Goal: Navigation & Orientation: Find specific page/section

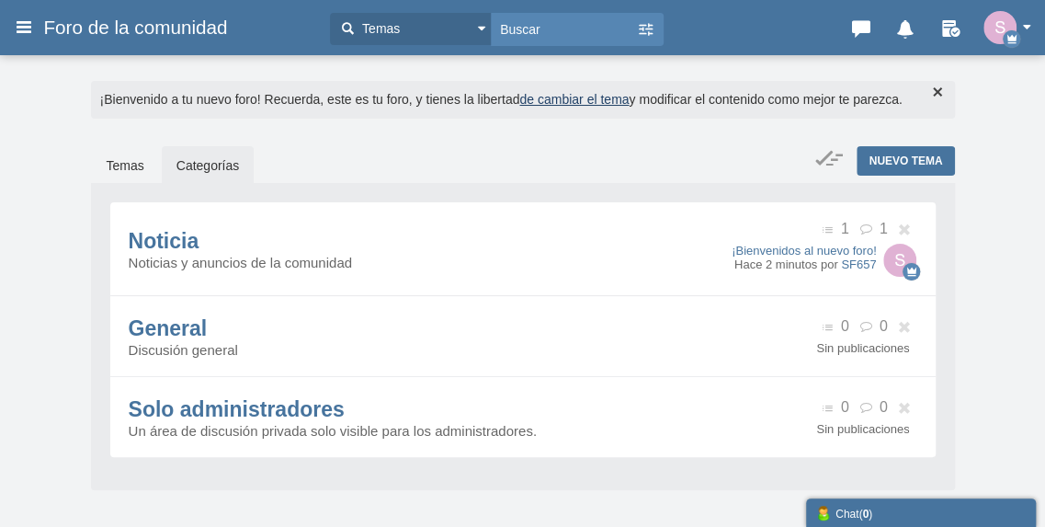
click at [1024, 21] on button "button" at bounding box center [1011, 27] width 57 height 33
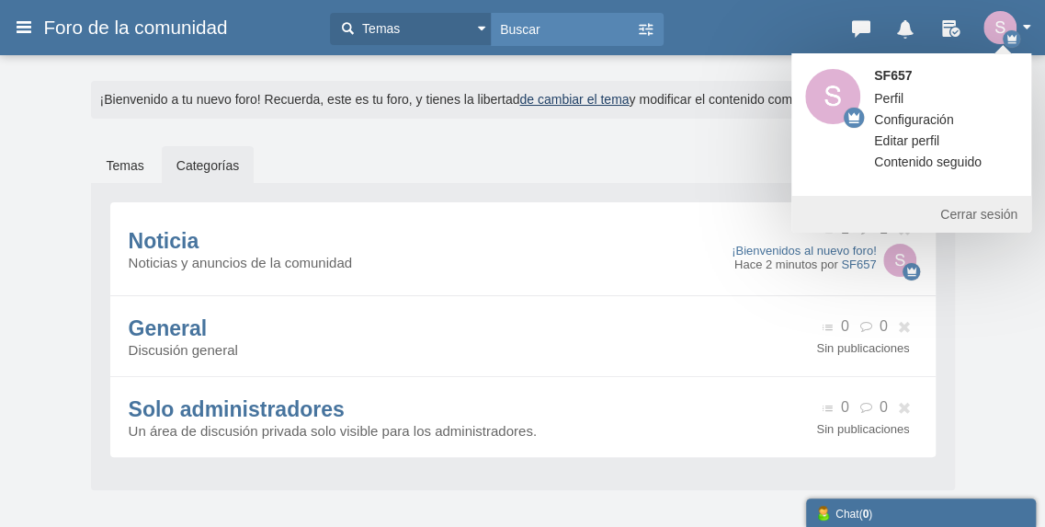
click at [960, 119] on link "Configuración" at bounding box center [913, 119] width 107 height 18
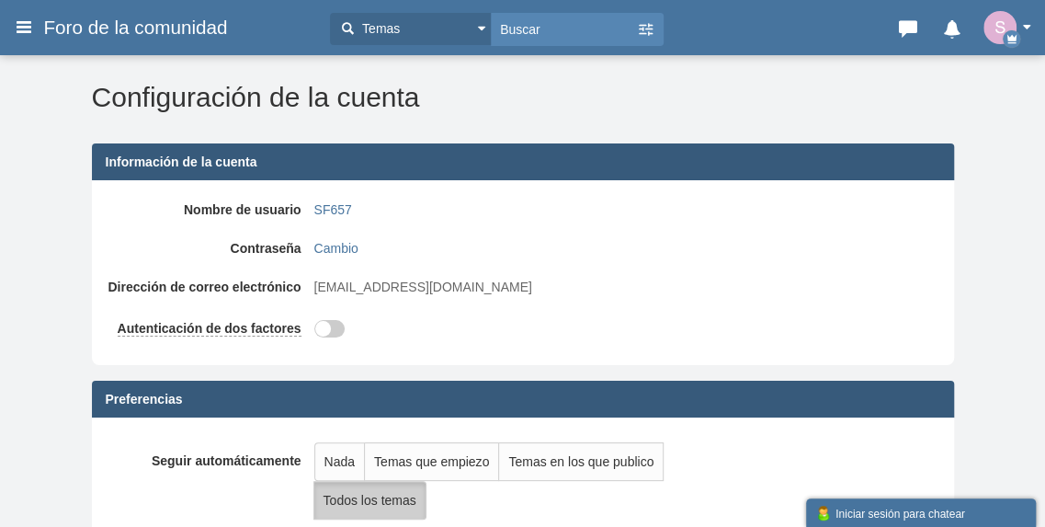
click at [147, 37] on span "Foro de la comunidad" at bounding box center [142, 28] width 198 height 22
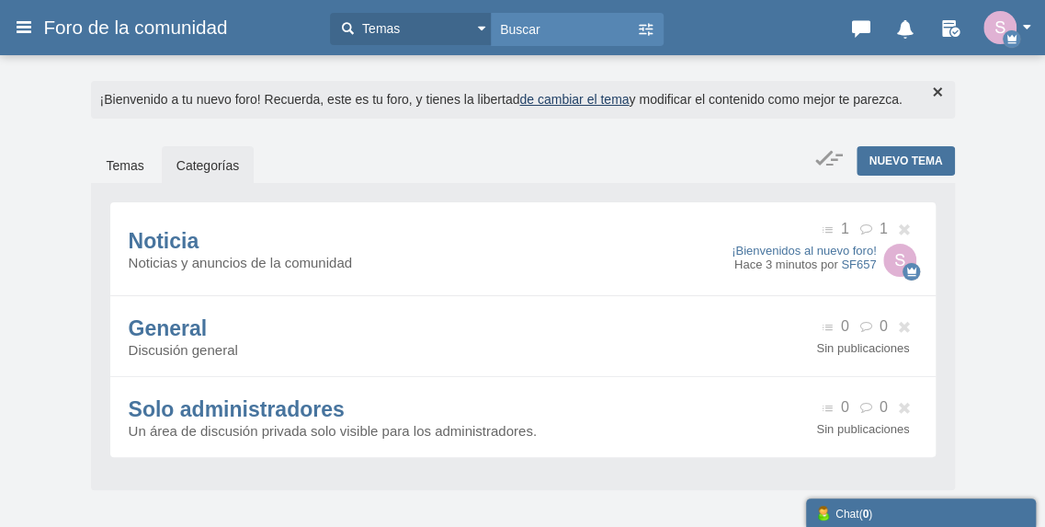
click at [21, 28] on icon at bounding box center [24, 26] width 20 height 33
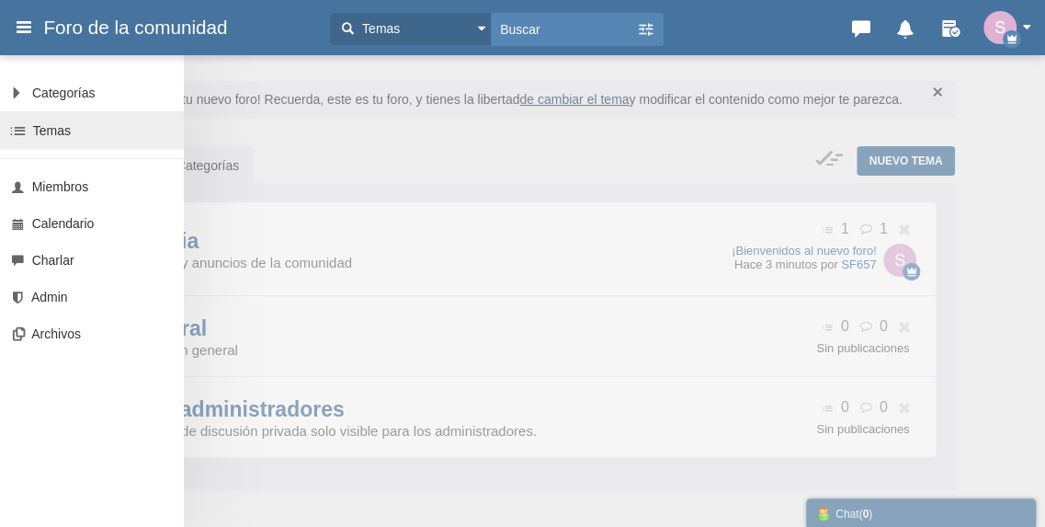
click at [90, 113] on link "Temas" at bounding box center [92, 130] width 184 height 38
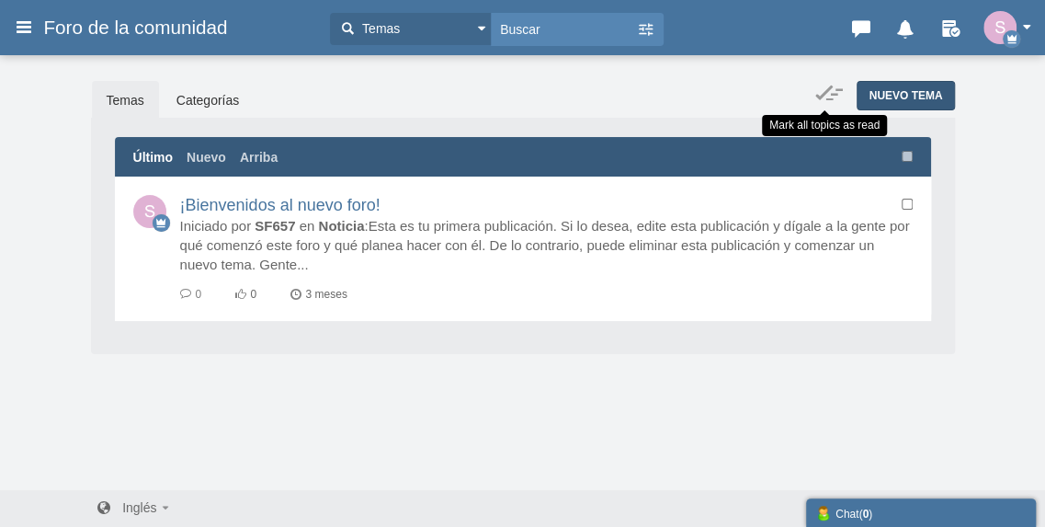
click at [888, 95] on span "Nuevo tema" at bounding box center [906, 95] width 74 height 13
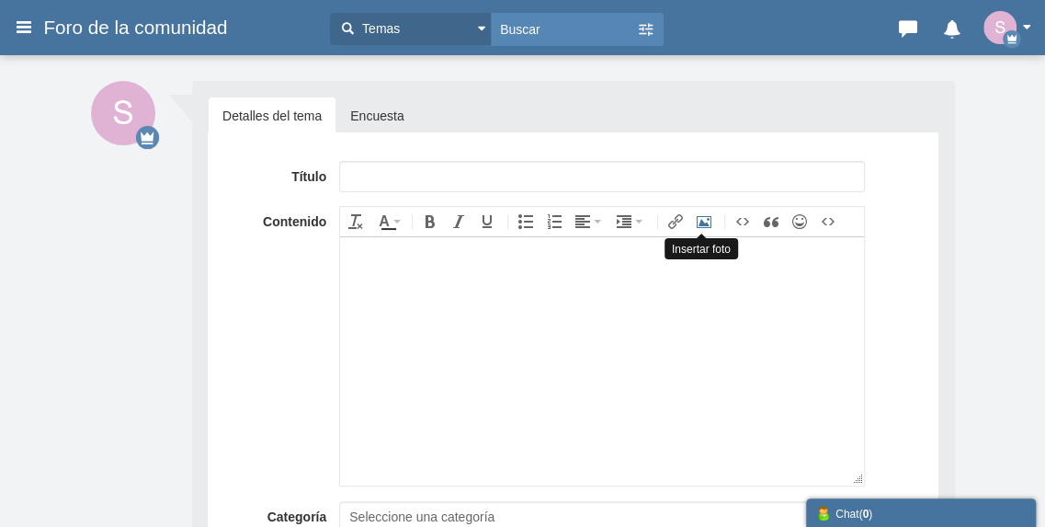
click at [704, 223] on icon "Insertar foto" at bounding box center [704, 221] width 15 height 15
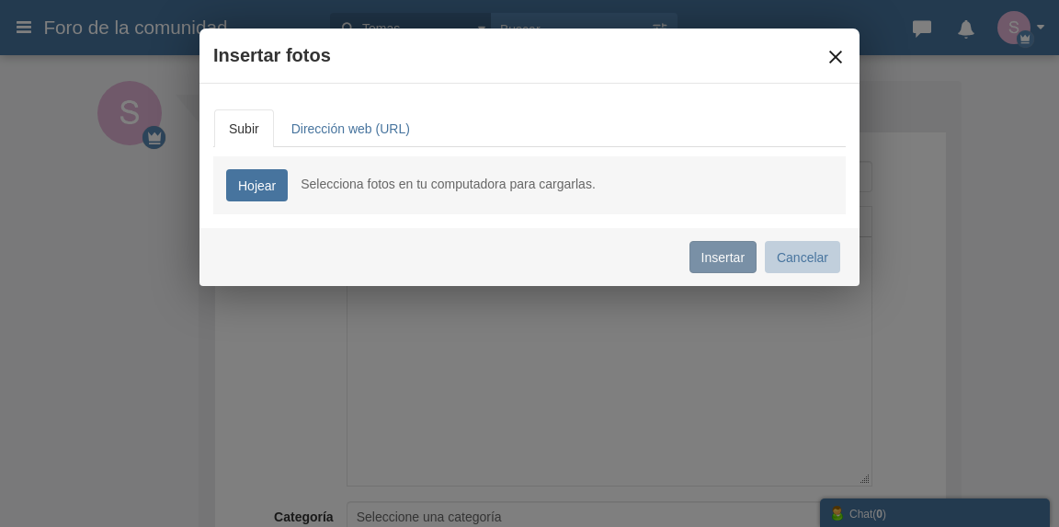
click at [825, 51] on button "×" at bounding box center [835, 57] width 20 height 20
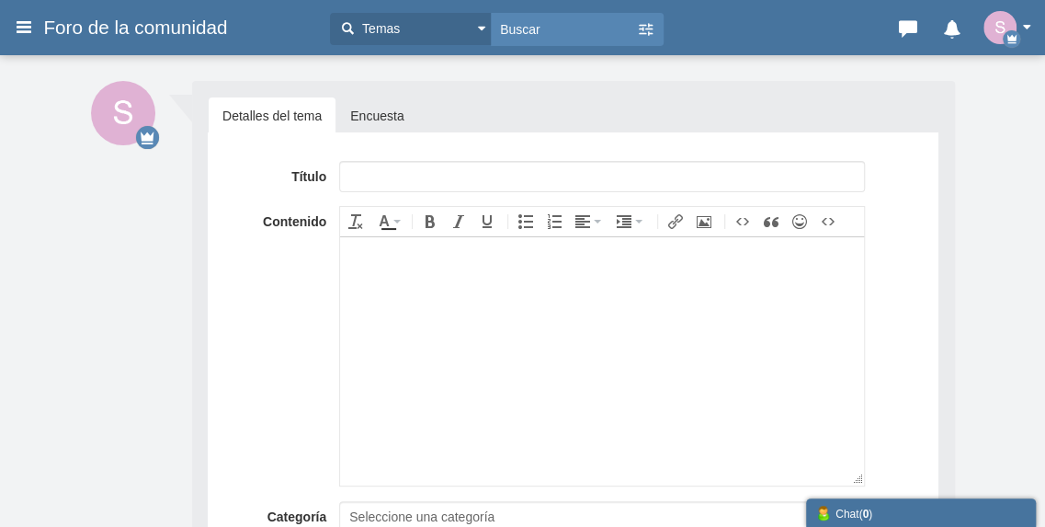
click at [41, 27] on h3 "Foro de la comunidad" at bounding box center [177, 27] width 287 height 33
click at [29, 31] on icon at bounding box center [24, 26] width 20 height 33
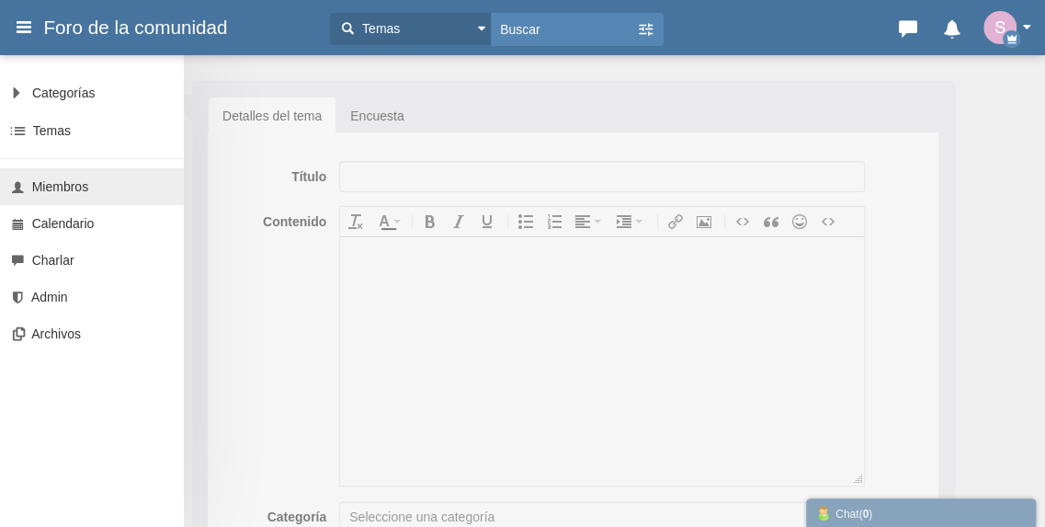
click at [79, 173] on link "Miembros" at bounding box center [92, 186] width 184 height 37
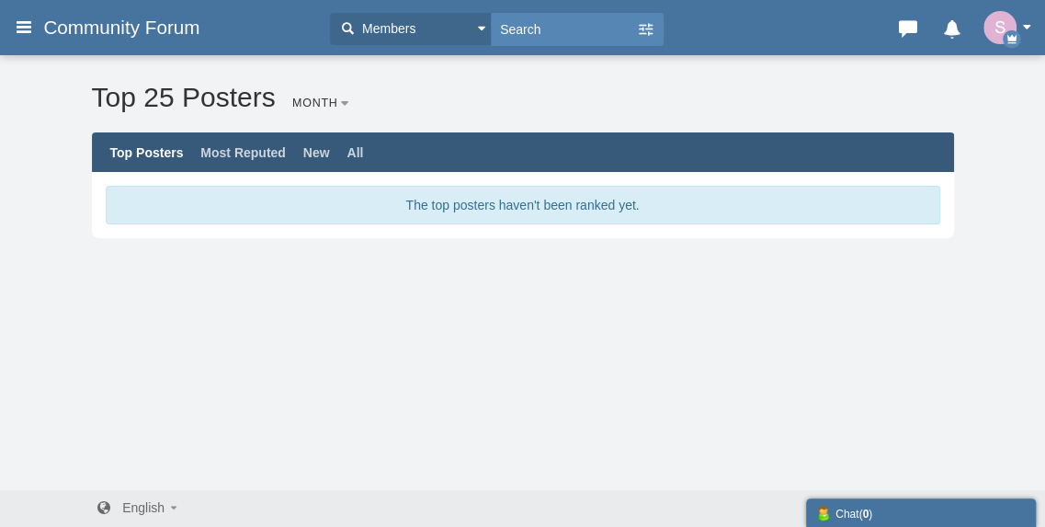
click at [59, 33] on span "Community Forum" at bounding box center [128, 28] width 170 height 22
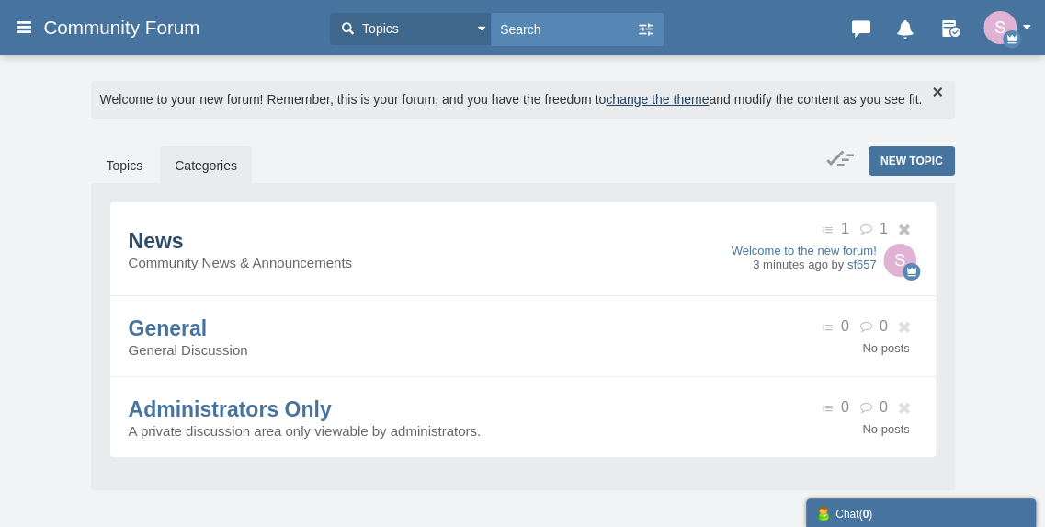
scroll to position [81, 0]
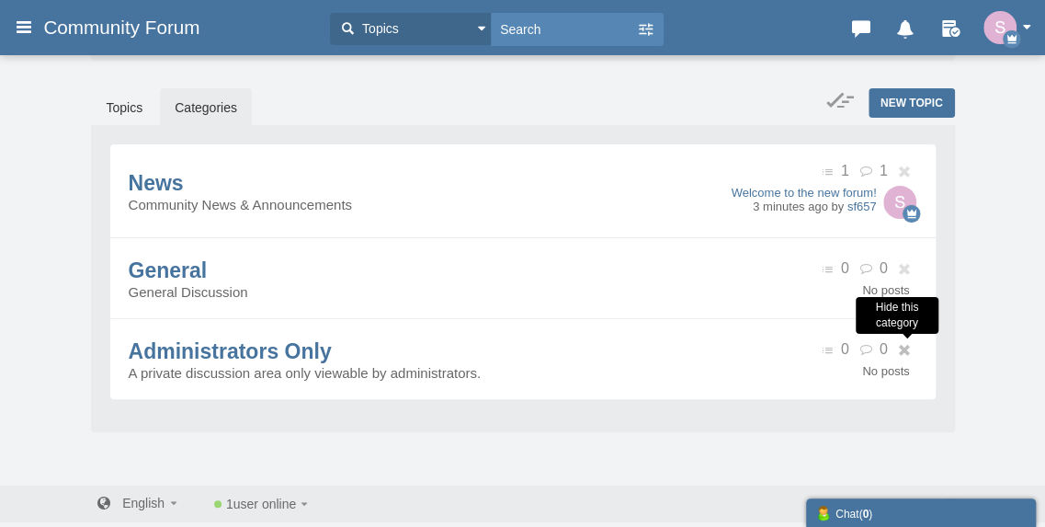
click at [903, 352] on icon at bounding box center [907, 351] width 20 height 12
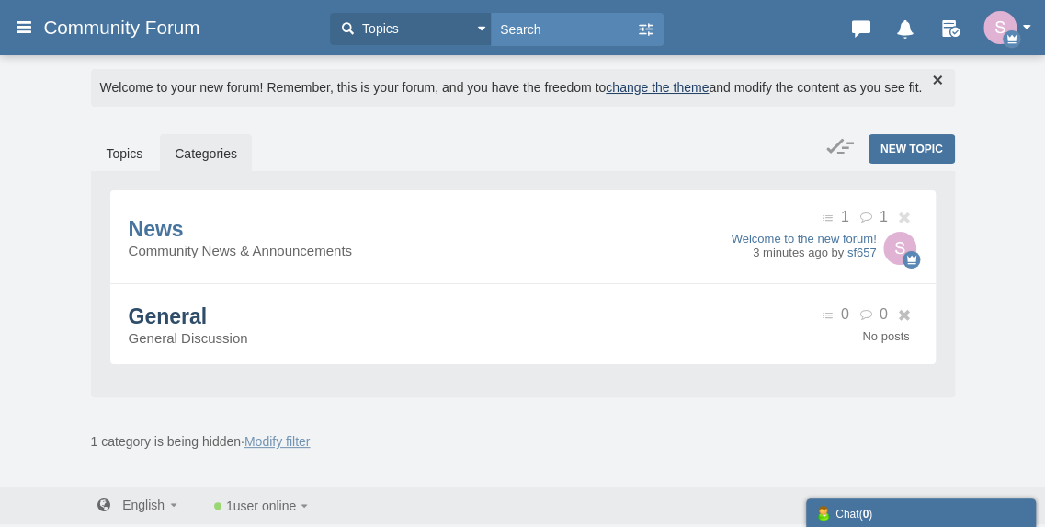
scroll to position [0, 0]
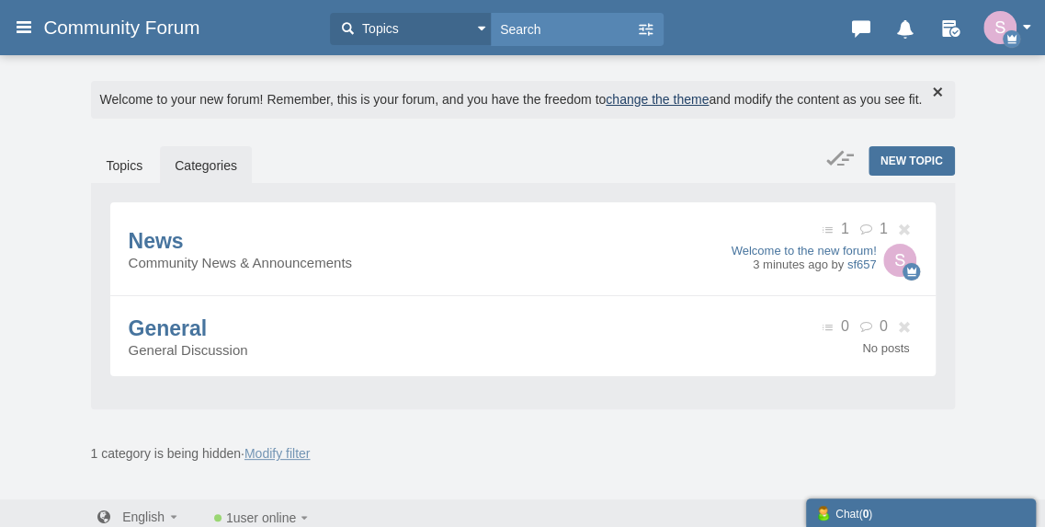
click at [1029, 30] on button "button" at bounding box center [1011, 27] width 57 height 33
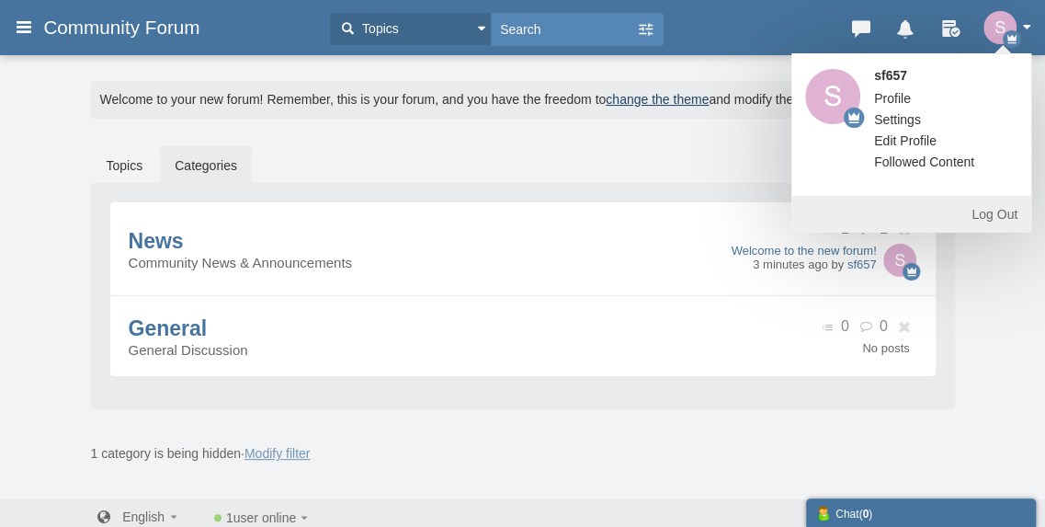
click at [901, 117] on link "Settings" at bounding box center [897, 119] width 74 height 18
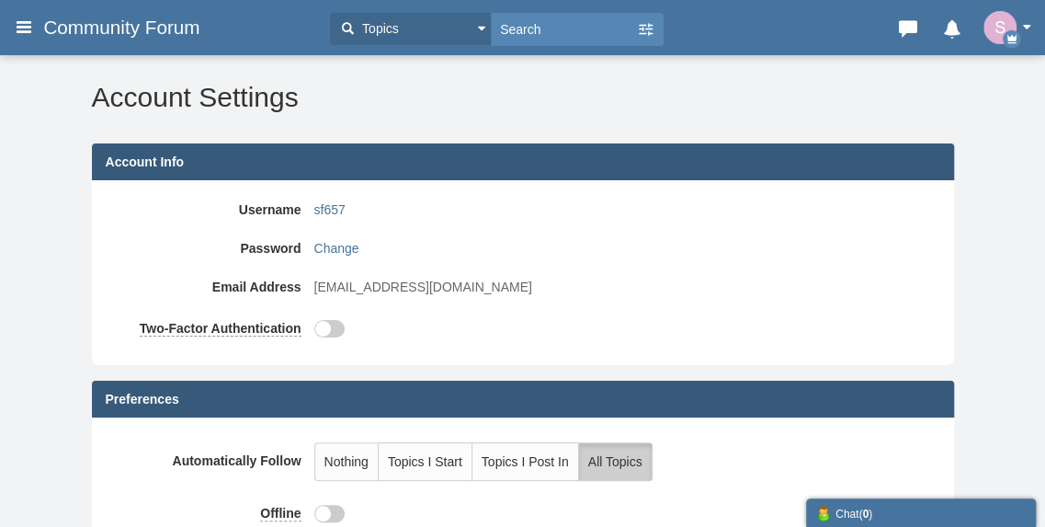
click at [1024, 25] on span "button" at bounding box center [1026, 27] width 9 height 5
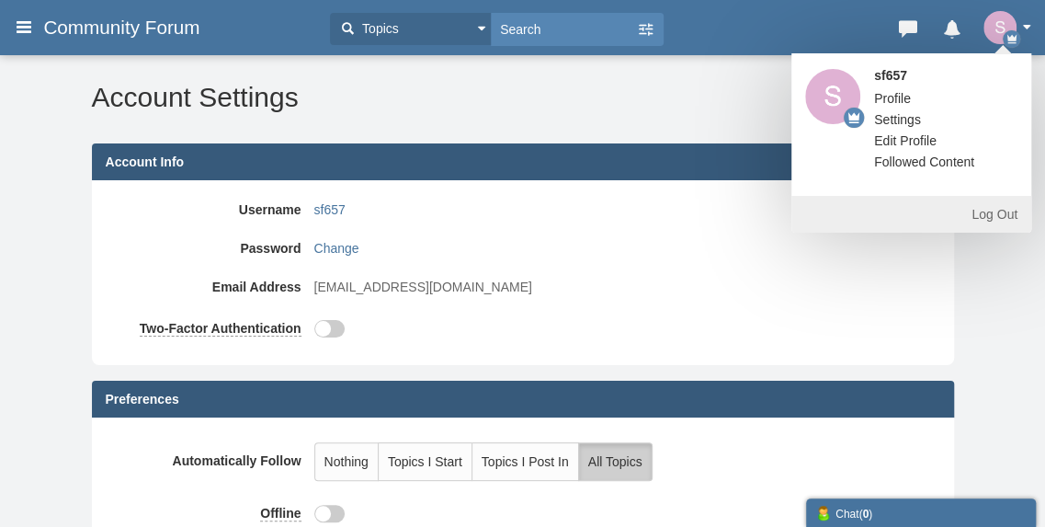
click at [906, 98] on span "Profile" at bounding box center [892, 98] width 37 height 15
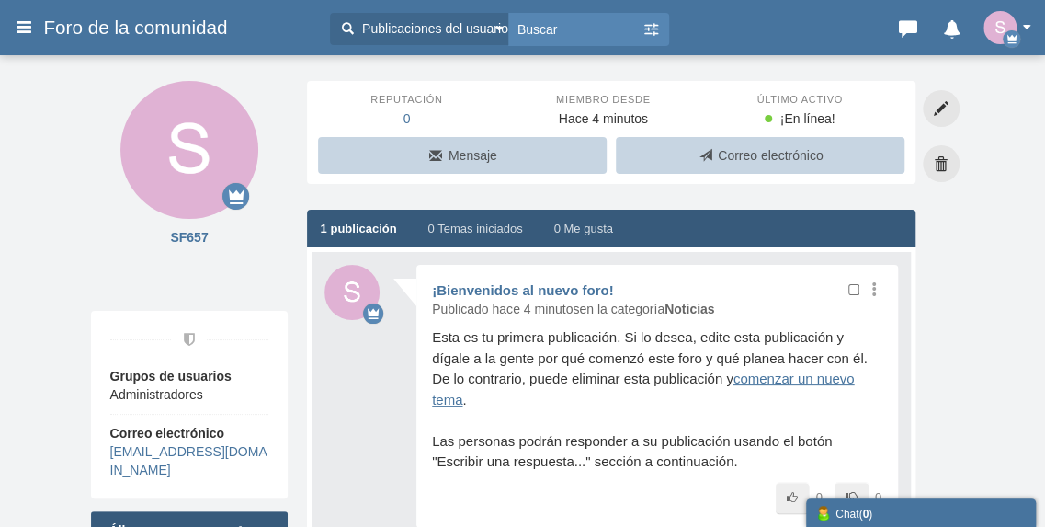
click at [1023, 21] on button "button" at bounding box center [1011, 27] width 57 height 33
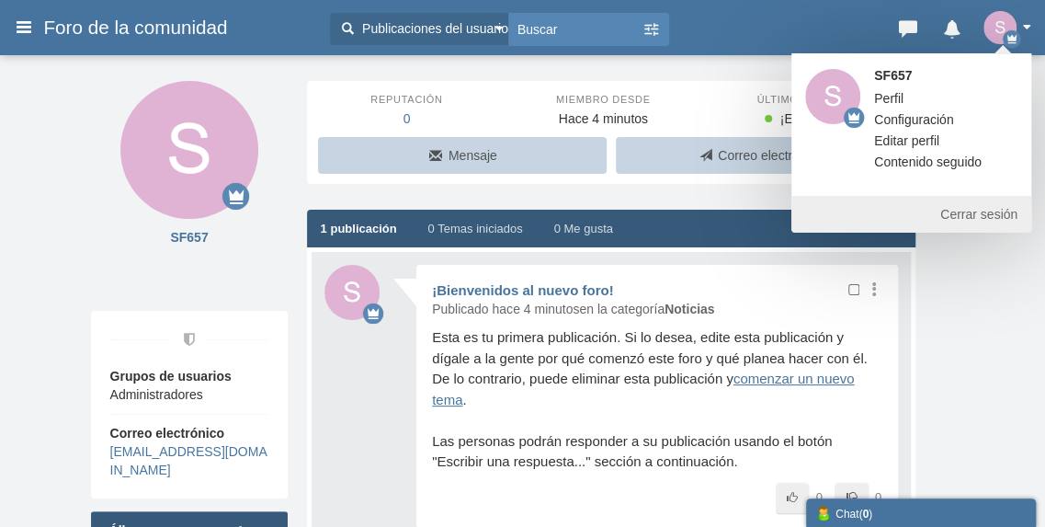
click at [952, 321] on div "Grupos de usuarios Administradores Correo electrónico [EMAIL_ADDRESS][DOMAIN_NA…" at bounding box center [523, 458] width 864 height 295
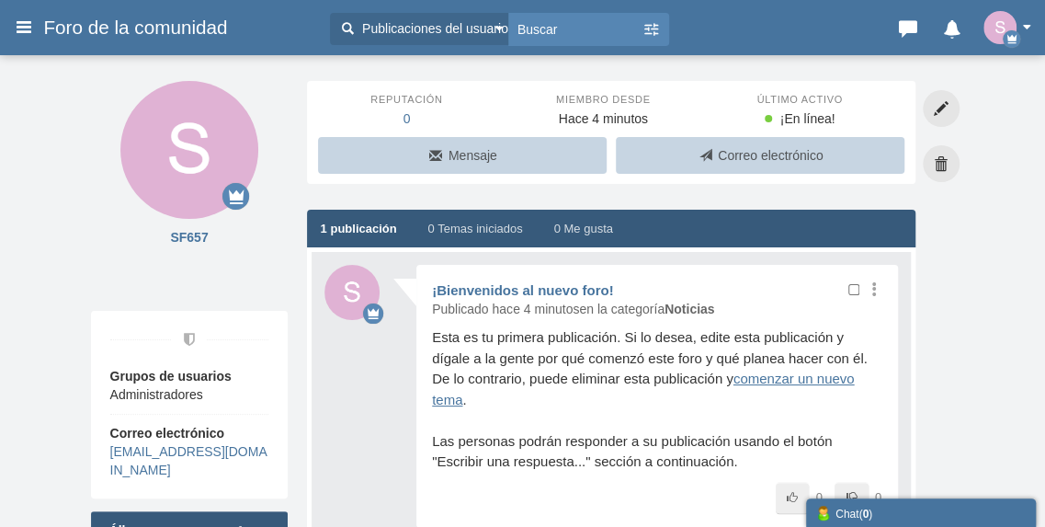
click at [40, 30] on h3 "Foro de la comunidad" at bounding box center [177, 27] width 287 height 33
click at [35, 32] on h3 "Foro de la comunidad" at bounding box center [177, 27] width 287 height 33
click at [28, 33] on icon at bounding box center [24, 26] width 20 height 33
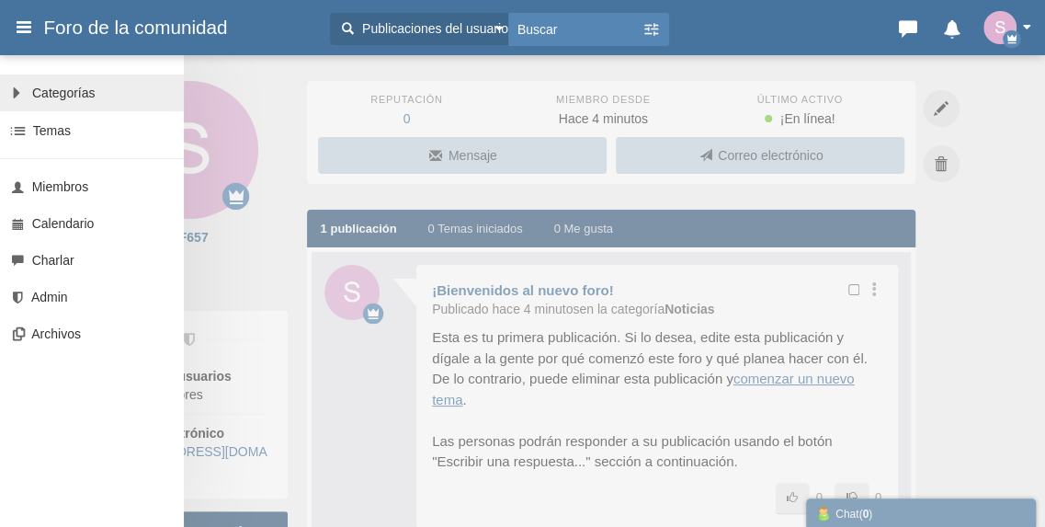
click at [97, 97] on link "All Categories Categorías" at bounding box center [92, 92] width 184 height 37
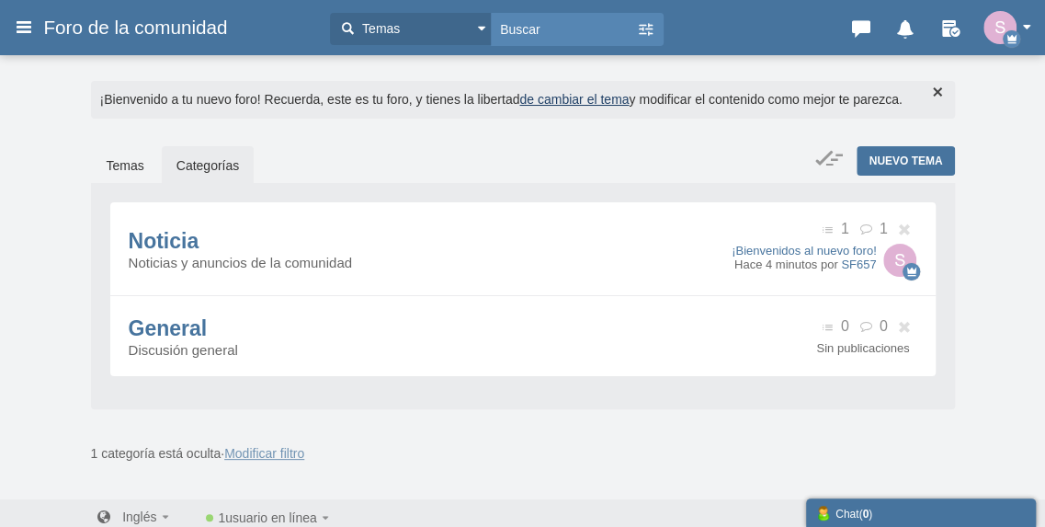
click at [1028, 25] on span "button" at bounding box center [1026, 27] width 9 height 5
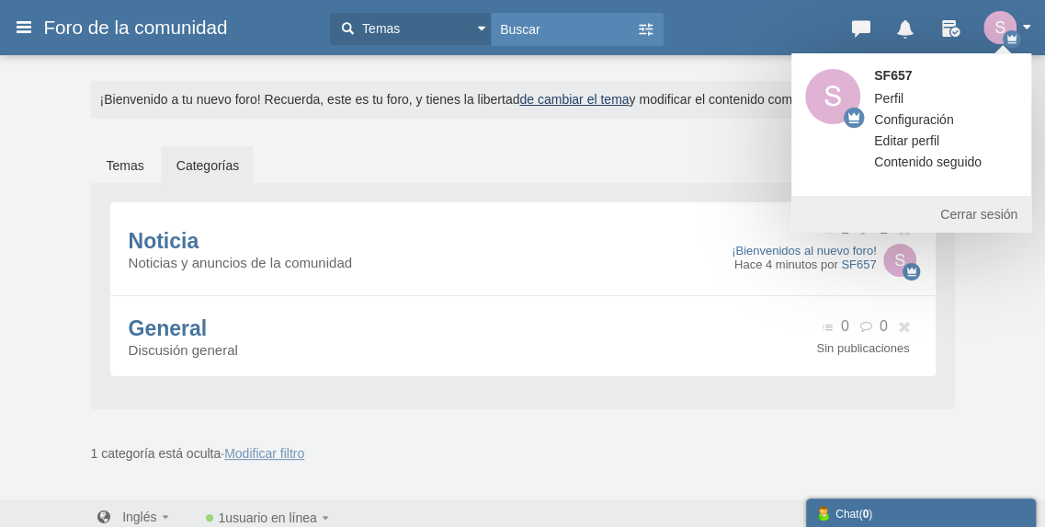
click at [904, 117] on link "Configuración" at bounding box center [913, 119] width 107 height 18
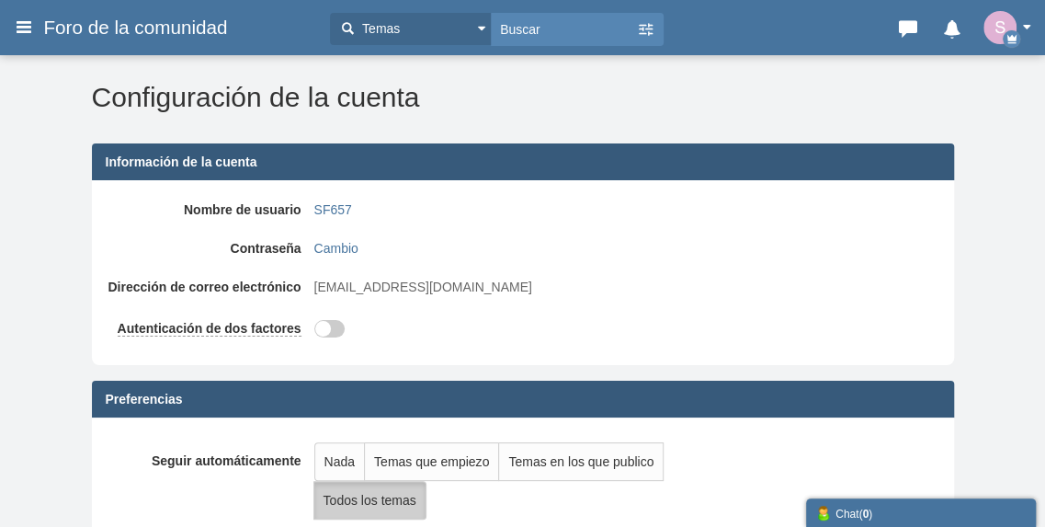
click at [375, 25] on span "Temas" at bounding box center [379, 28] width 42 height 19
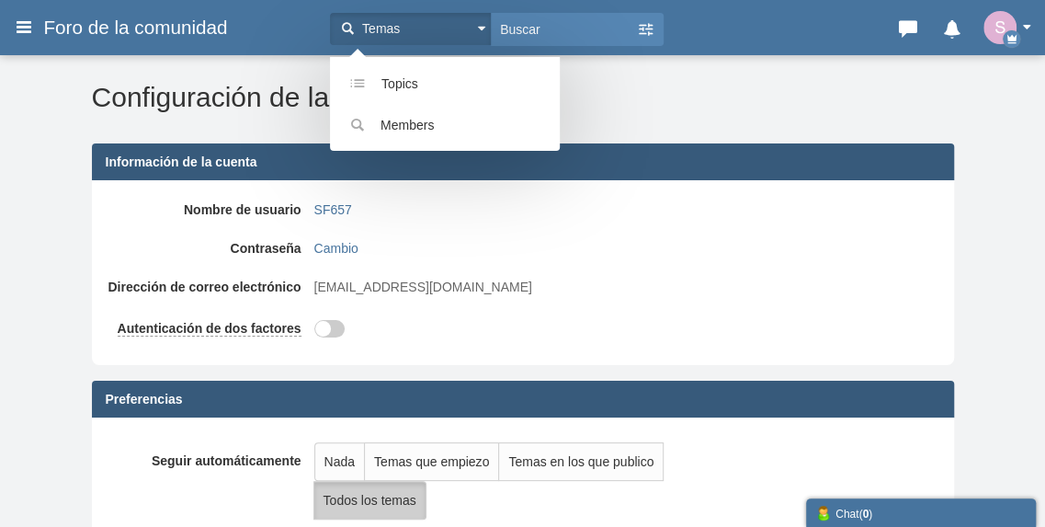
click at [233, 41] on h3 "Foro de la comunidad" at bounding box center [177, 27] width 287 height 33
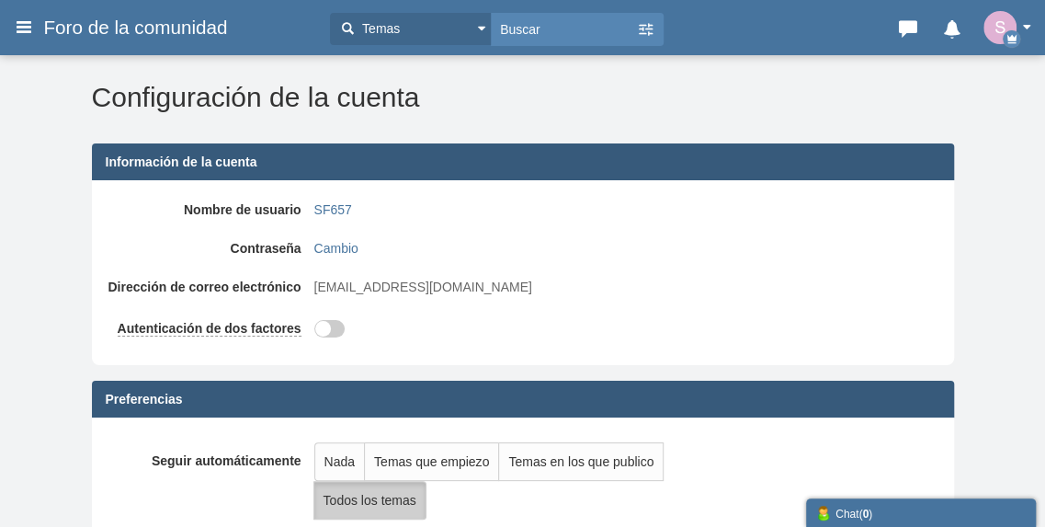
click at [221, 35] on span "Foro de la comunidad" at bounding box center [142, 28] width 198 height 22
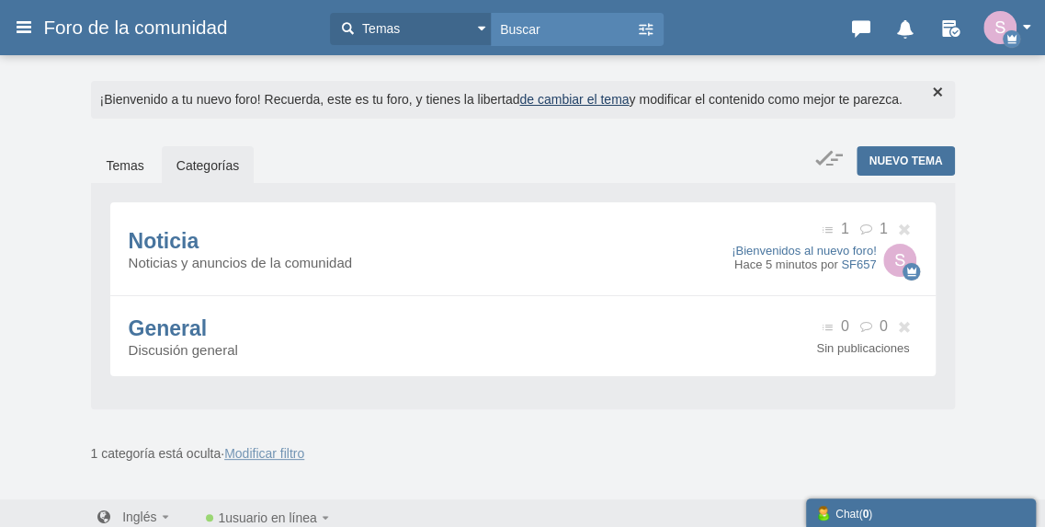
click at [568, 106] on link "de cambiar el tema" at bounding box center [573, 99] width 109 height 15
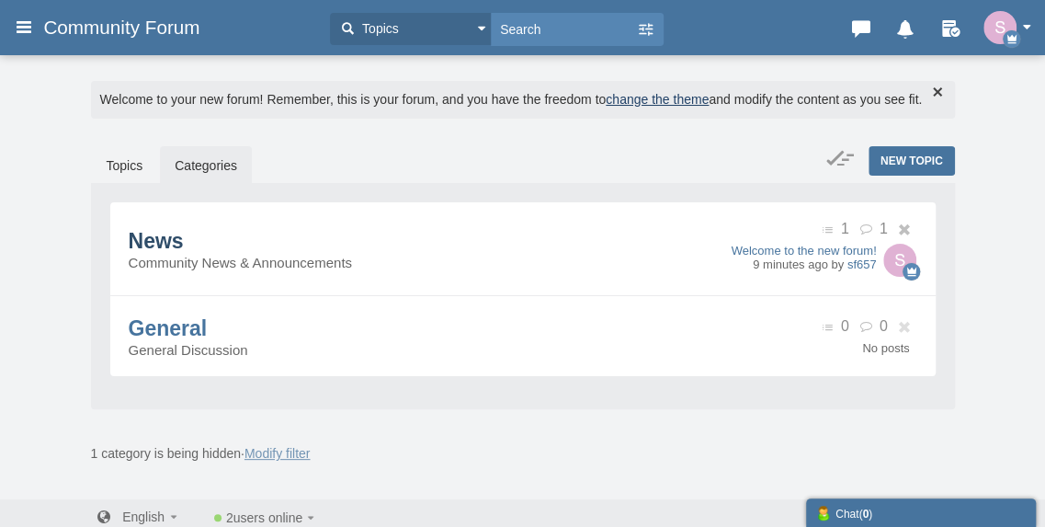
click at [160, 253] on span "News" at bounding box center [156, 241] width 55 height 24
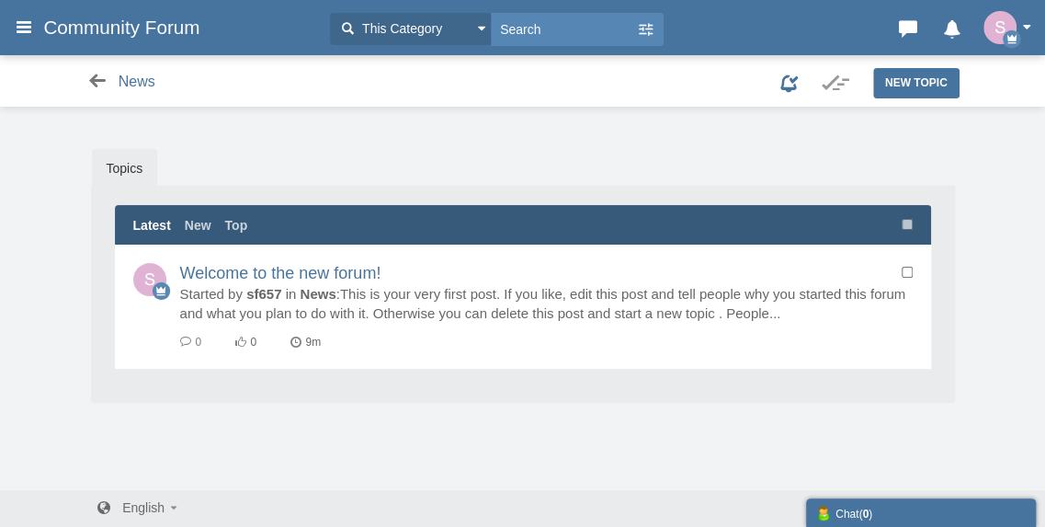
click at [87, 75] on icon at bounding box center [97, 81] width 23 height 18
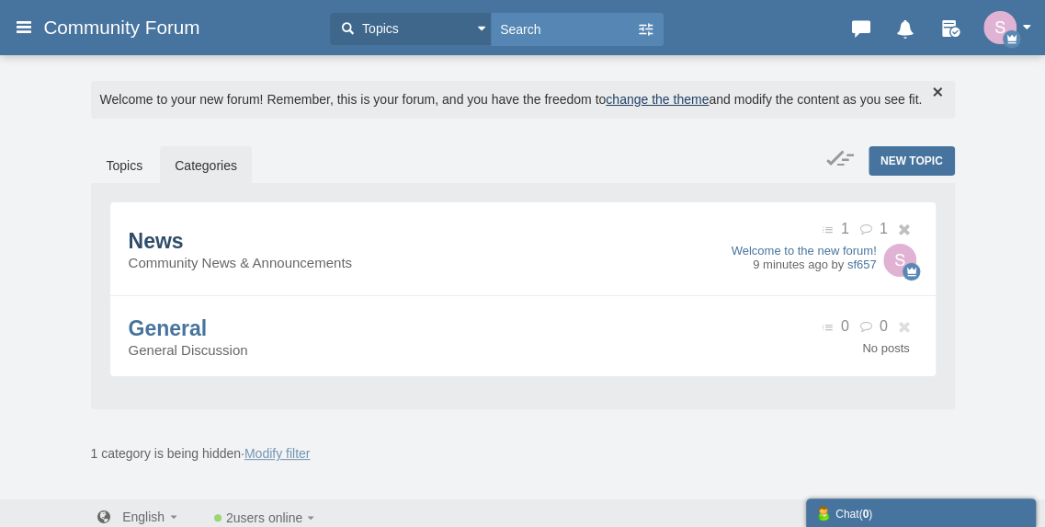
click at [298, 219] on div "News Community News & Announcements 1 1 Welcome to the new forum! 9 minutes ago…" at bounding box center [523, 296] width 864 height 226
click at [119, 176] on link "Topics" at bounding box center [125, 165] width 66 height 39
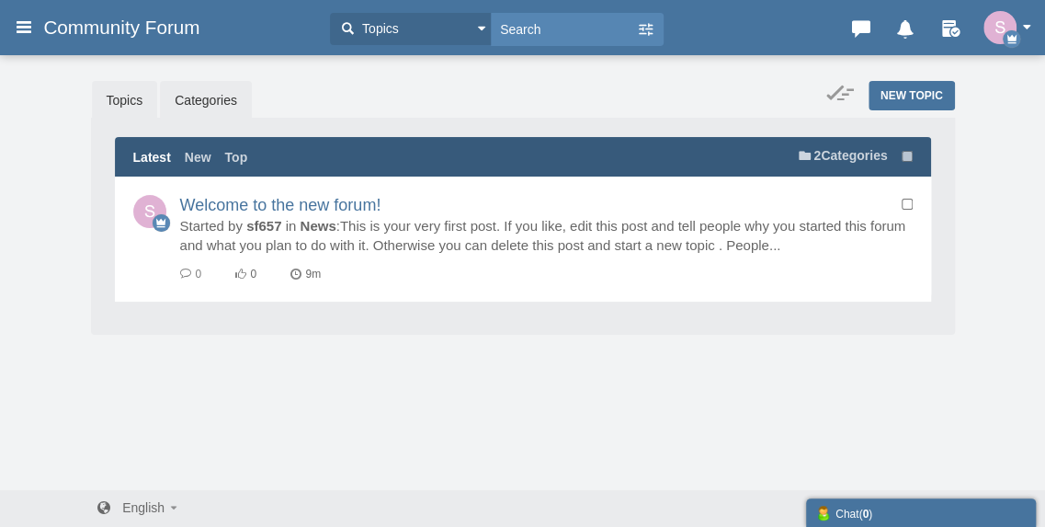
click at [208, 97] on link "Categories" at bounding box center [206, 100] width 92 height 39
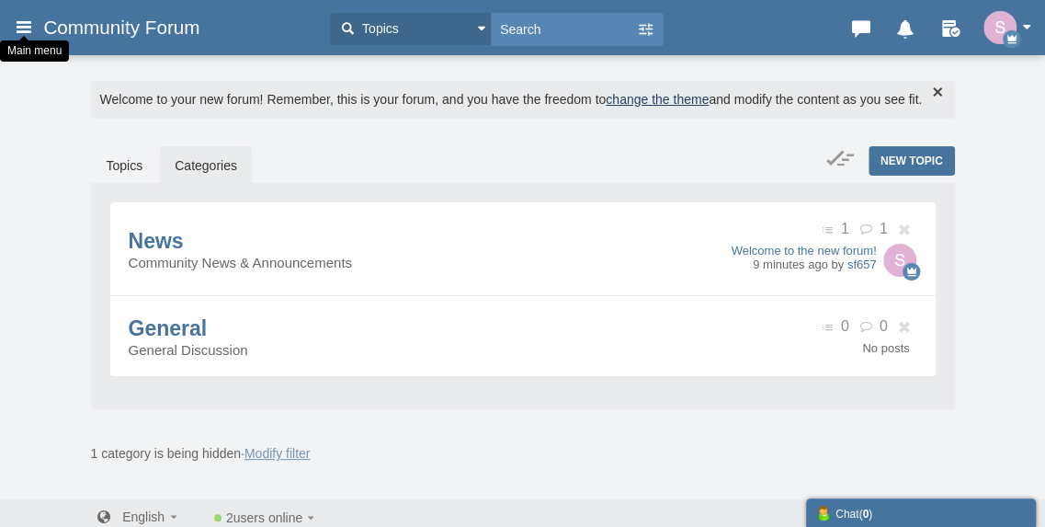
click at [24, 27] on icon at bounding box center [24, 26] width 20 height 33
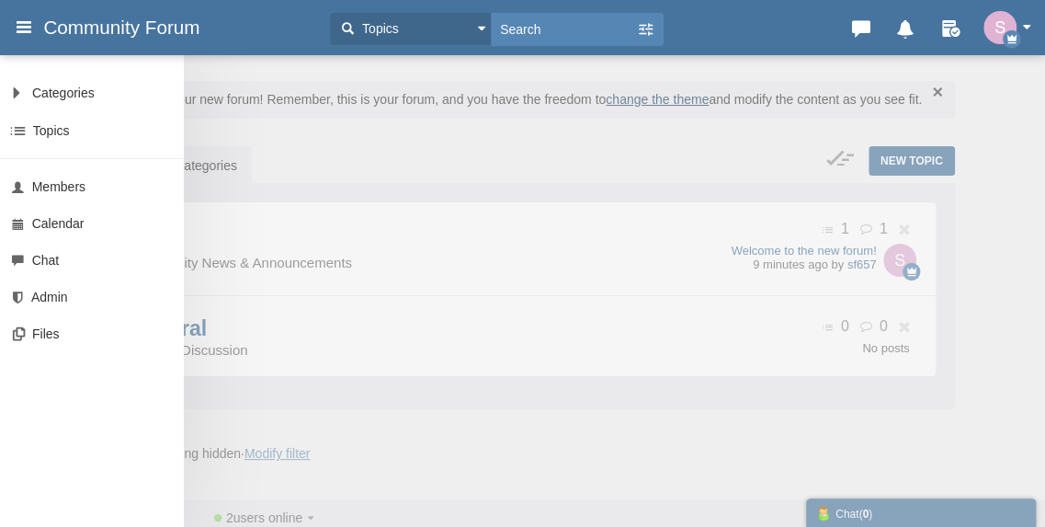
click at [404, 129] on div "Categories All Categories Categories News General Topics Search Members Calenda…" at bounding box center [522, 263] width 1045 height 527
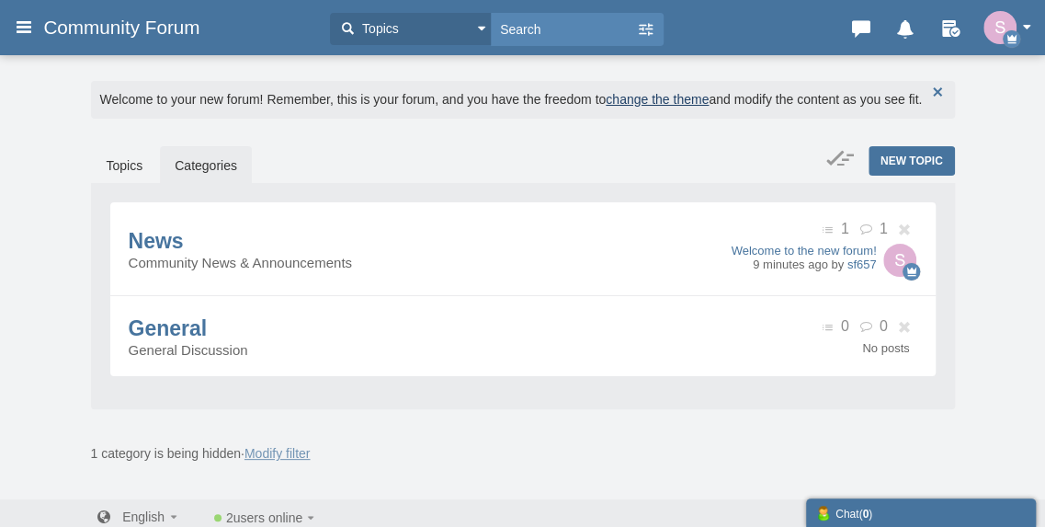
click at [932, 92] on button "button" at bounding box center [937, 92] width 20 height 20
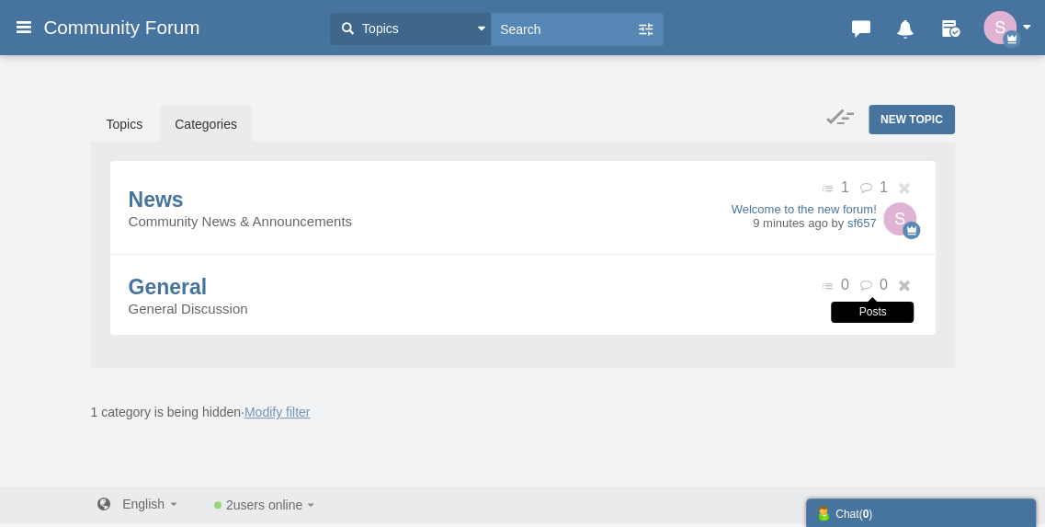
scroll to position [5, 0]
click at [1024, 26] on span "button" at bounding box center [1026, 27] width 9 height 5
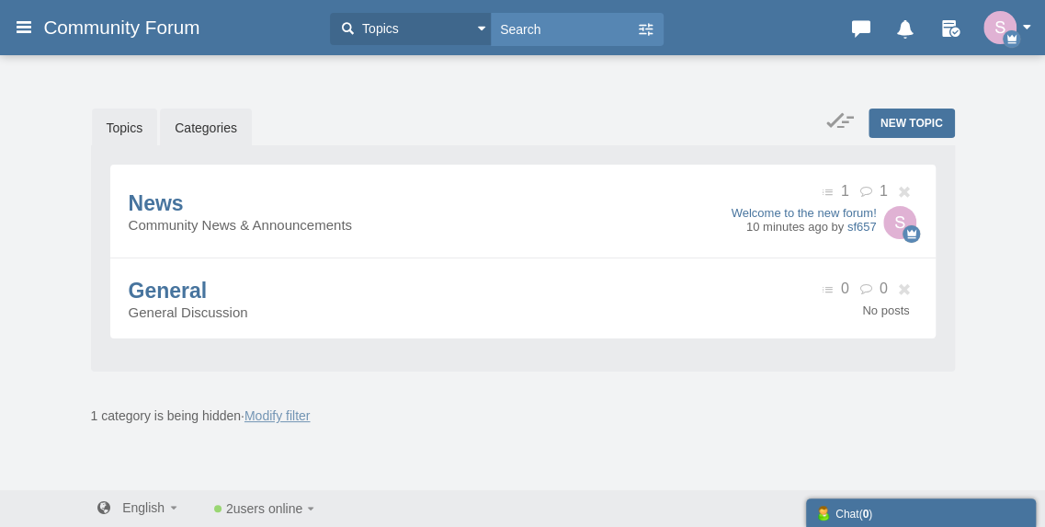
click at [147, 128] on link "Topics" at bounding box center [125, 127] width 66 height 39
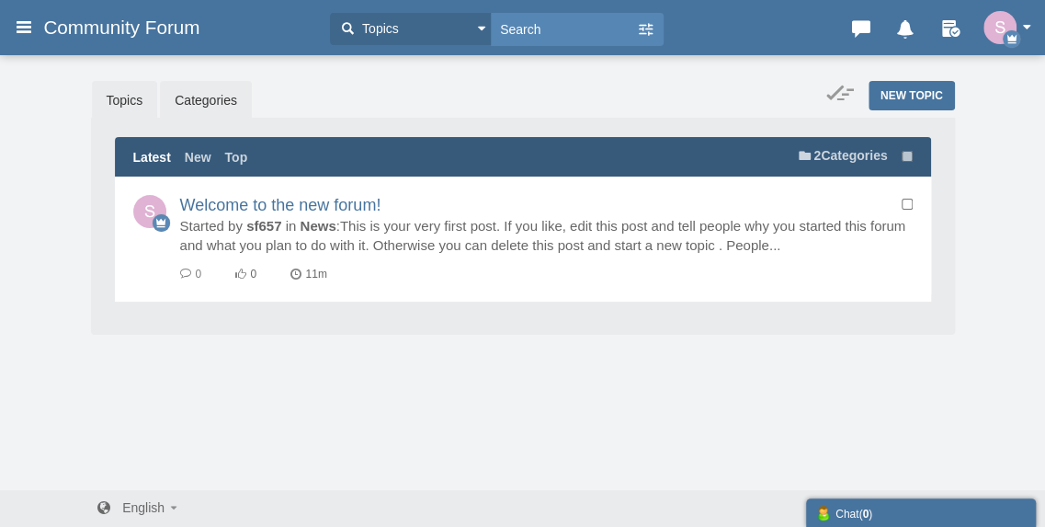
click at [213, 113] on link "Categories" at bounding box center [206, 100] width 92 height 39
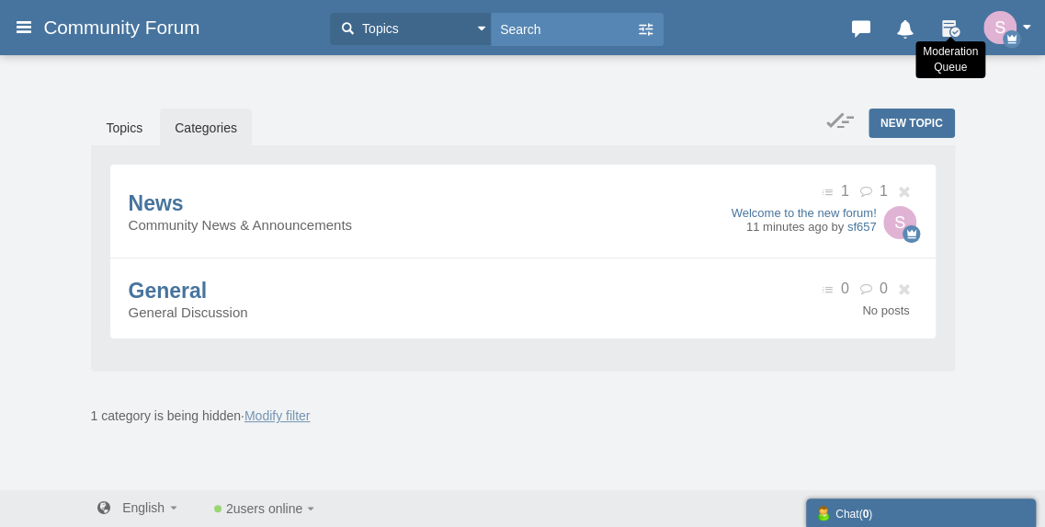
click at [960, 22] on icon at bounding box center [951, 25] width 28 height 18
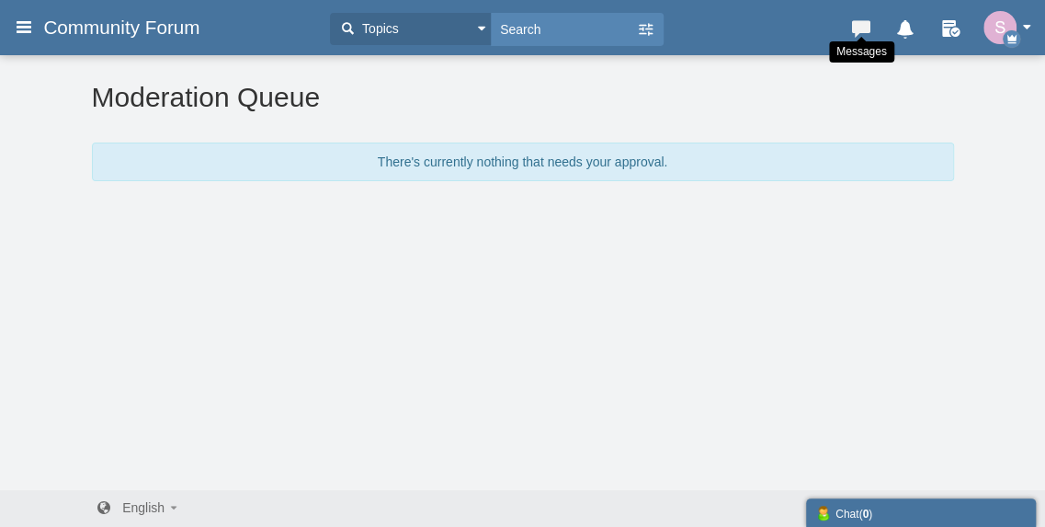
click at [855, 32] on icon at bounding box center [861, 25] width 26 height 18
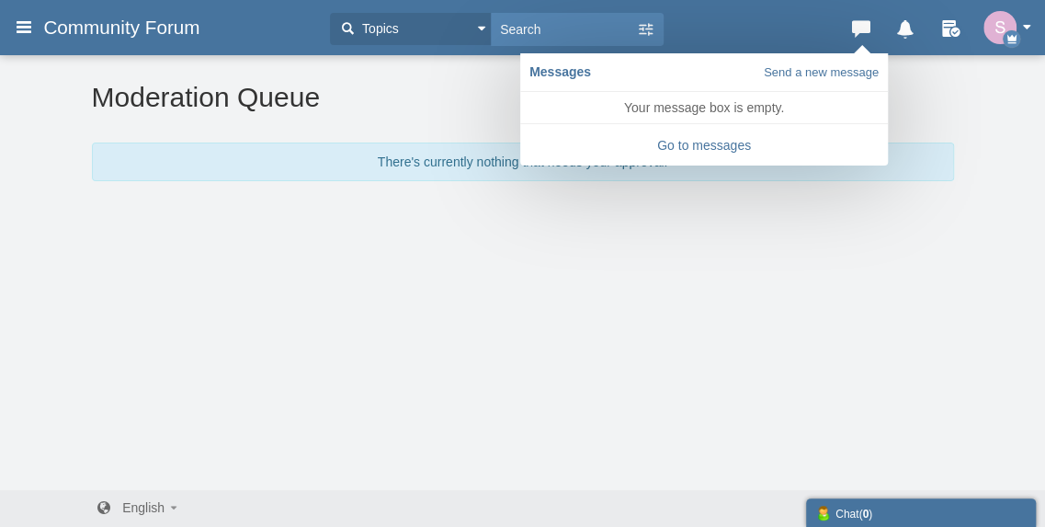
click at [998, 19] on img "button" at bounding box center [999, 27] width 33 height 33
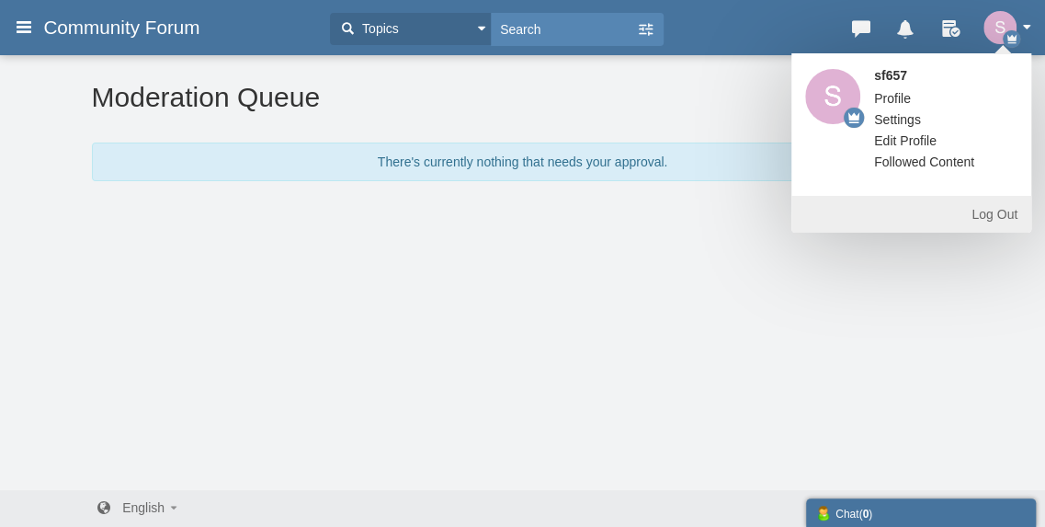
click at [897, 120] on link "Settings" at bounding box center [897, 119] width 74 height 18
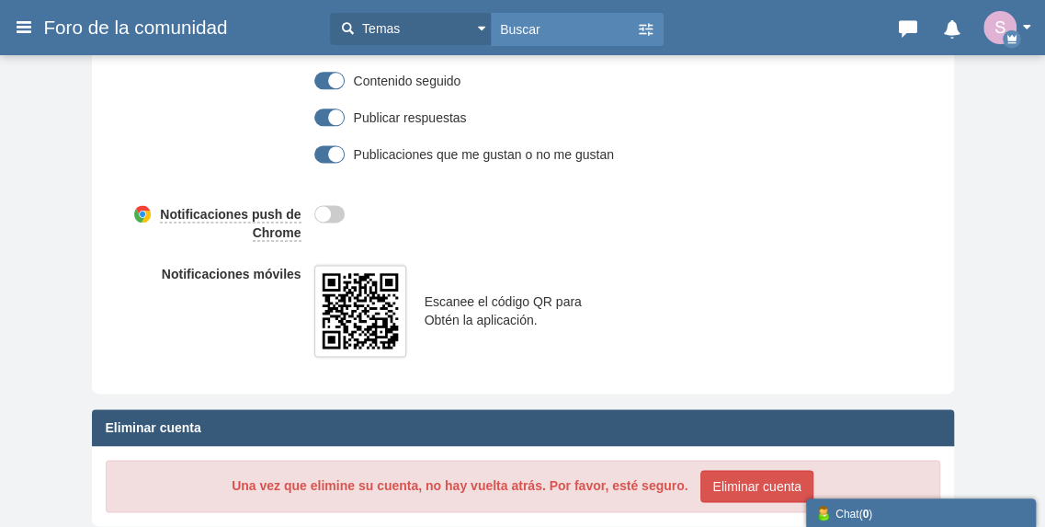
scroll to position [1110, 0]
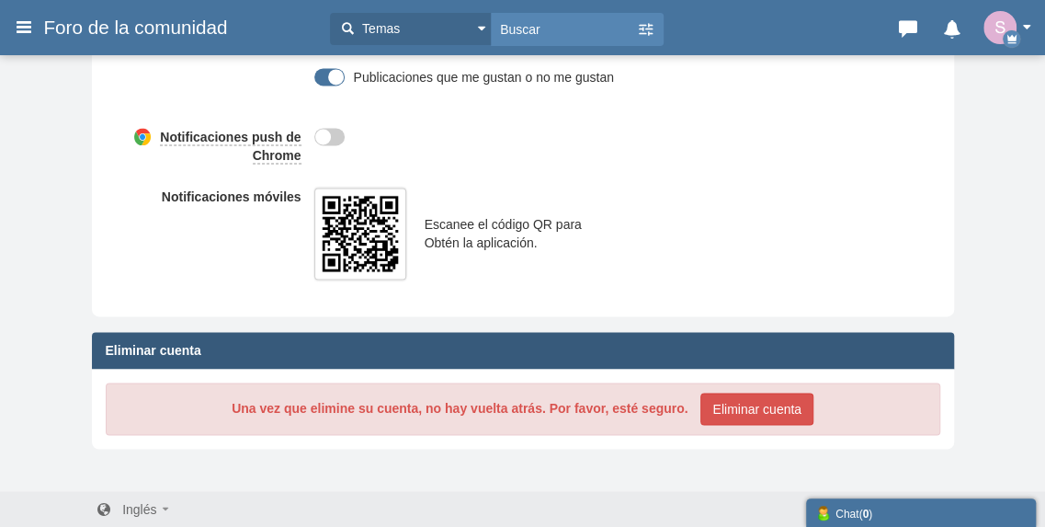
click at [131, 501] on span "Inglés" at bounding box center [139, 508] width 34 height 15
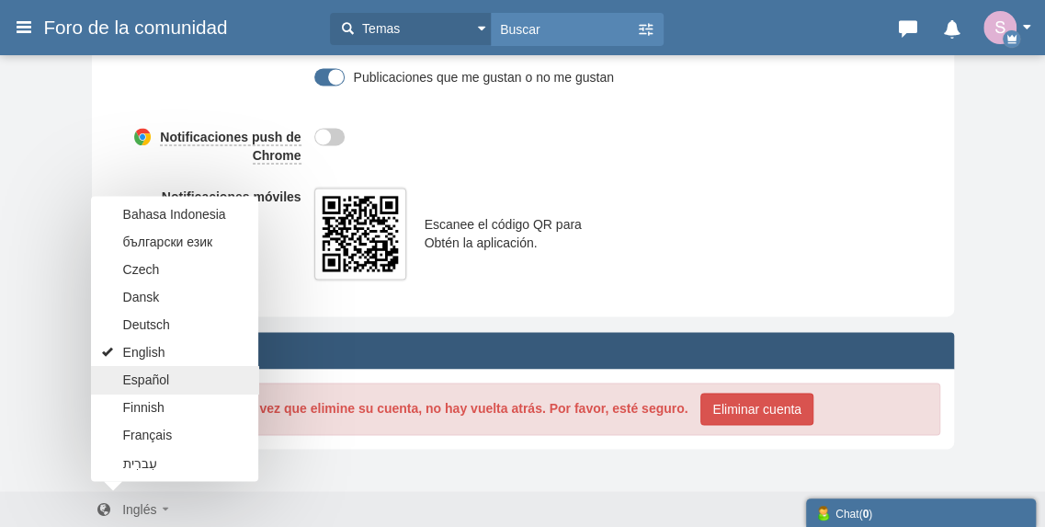
click at [153, 366] on link "Español" at bounding box center [174, 380] width 167 height 28
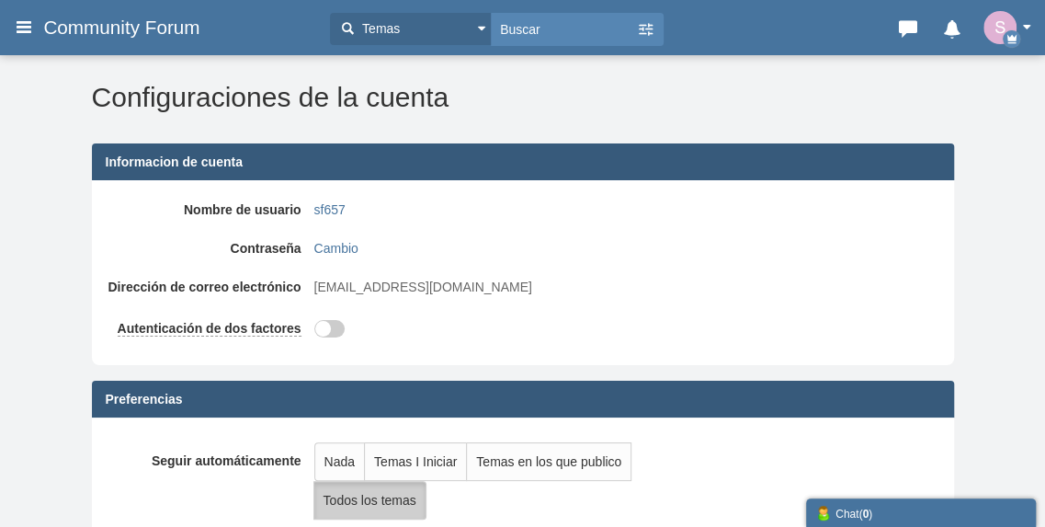
click at [131, 25] on span "Community Forum" at bounding box center [128, 28] width 170 height 22
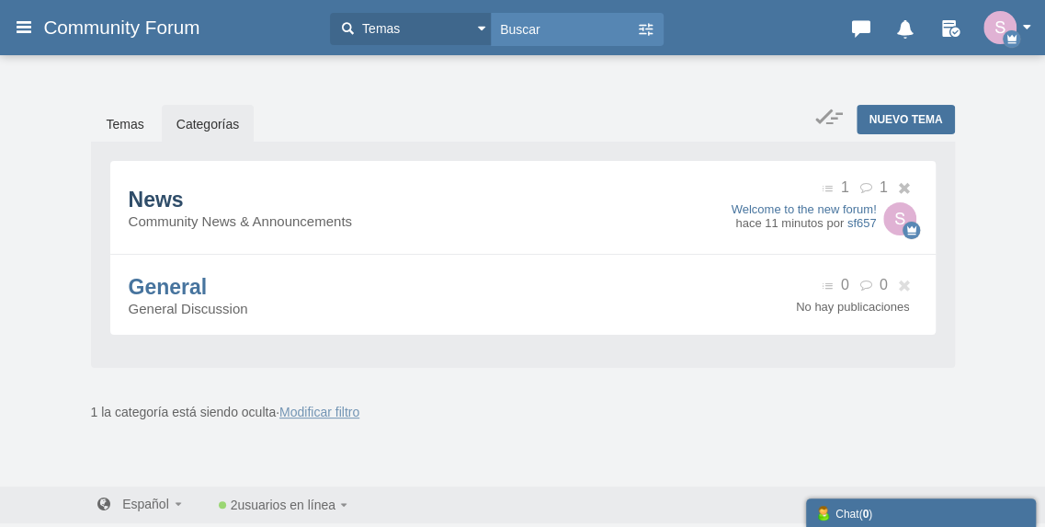
scroll to position [5, 0]
click at [173, 503] on link "Español" at bounding box center [139, 502] width 86 height 15
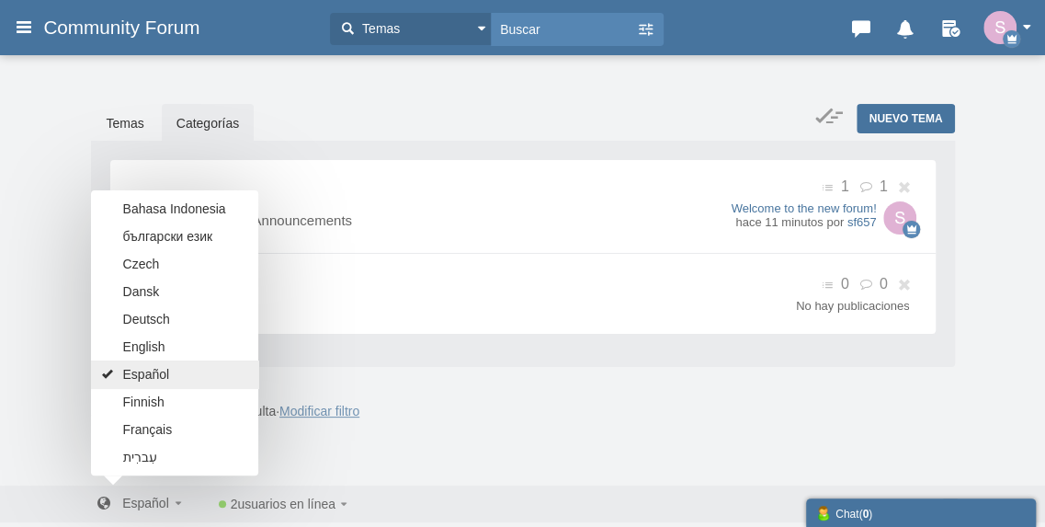
click at [152, 378] on span "Español" at bounding box center [146, 374] width 47 height 18
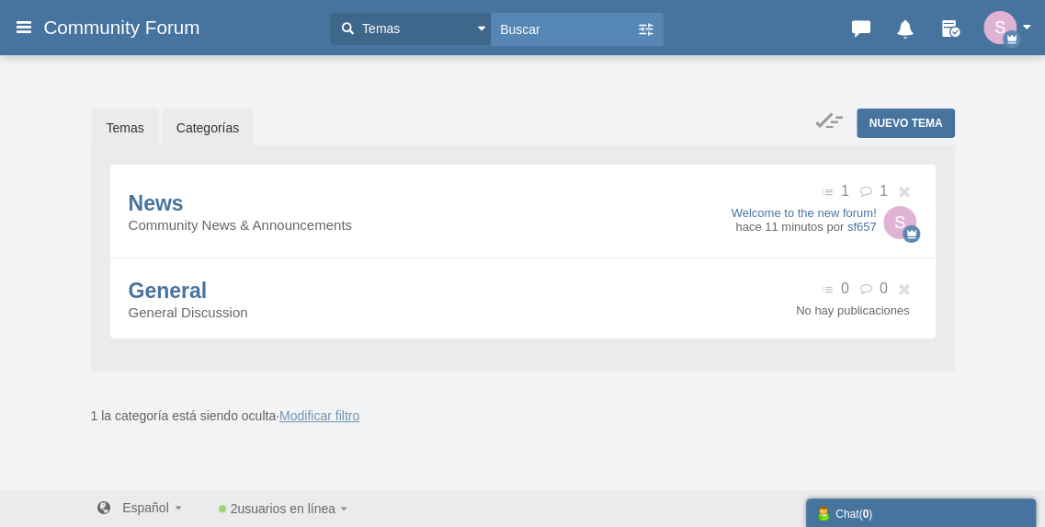
click at [134, 119] on link "Temas" at bounding box center [125, 127] width 67 height 39
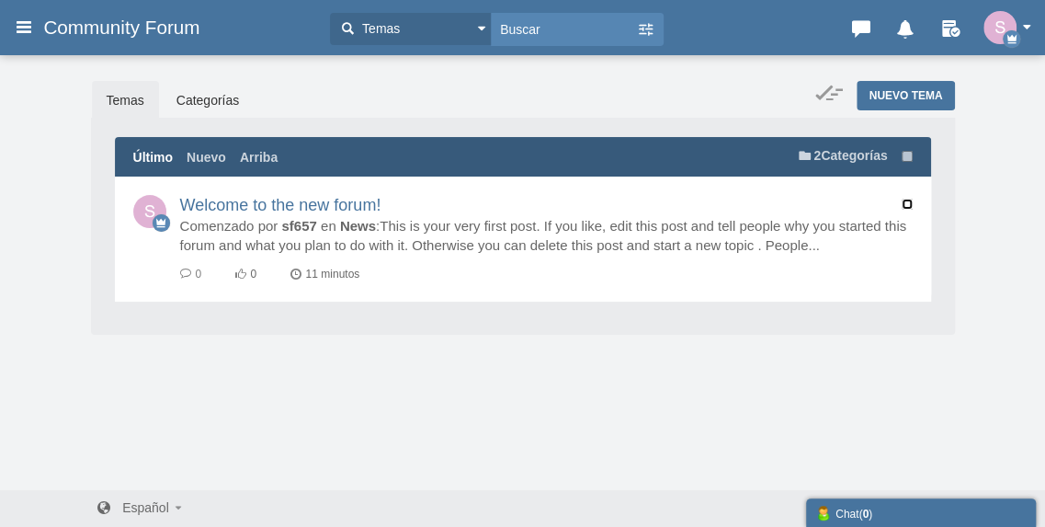
click at [906, 206] on input "checkbox" at bounding box center [907, 204] width 11 height 11
checkbox input "true"
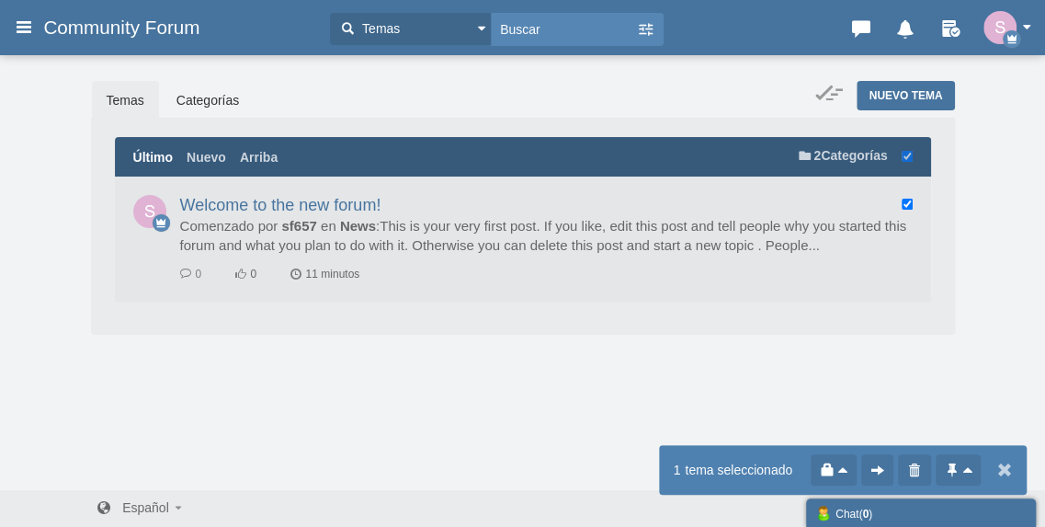
click at [979, 252] on div "Los mensajes están desactivados. Permitirles enviar o recibir mensajes. Habilit…" at bounding box center [522, 271] width 1045 height 437
click at [1000, 462] on icon at bounding box center [1003, 469] width 18 height 31
checkbox input "false"
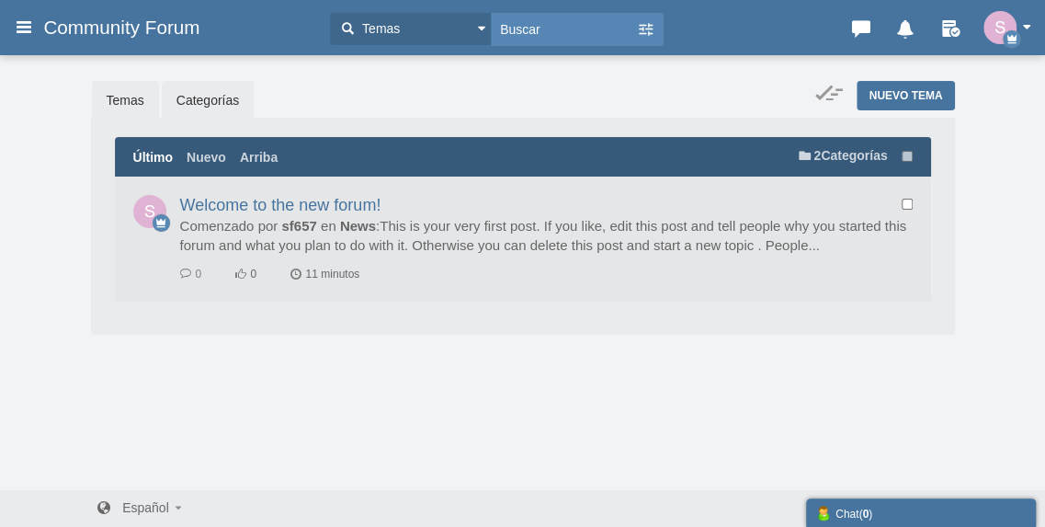
click at [227, 91] on link "Categorías" at bounding box center [208, 100] width 92 height 39
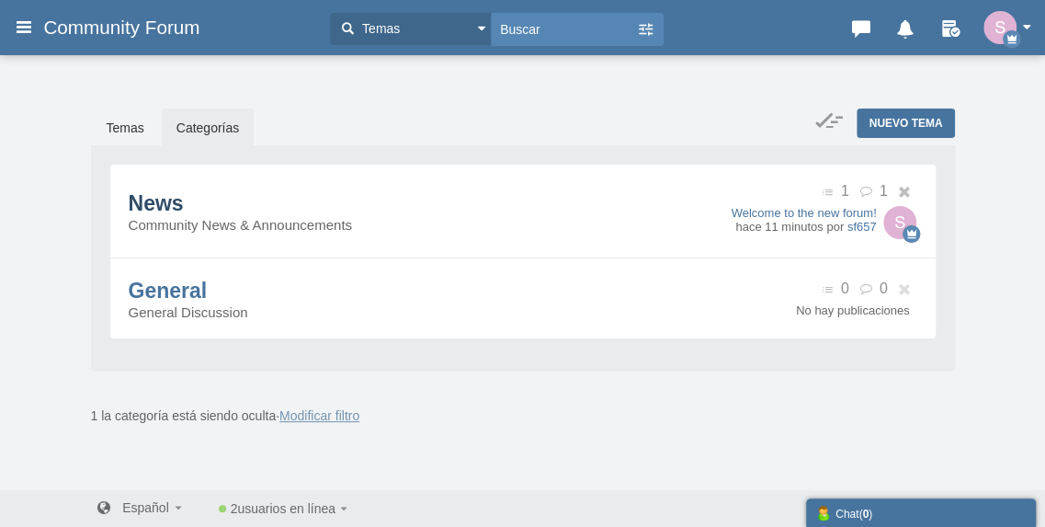
click at [820, 194] on icon at bounding box center [830, 192] width 21 height 13
click at [830, 214] on link "Welcome to the new forum!" at bounding box center [803, 213] width 145 height 14
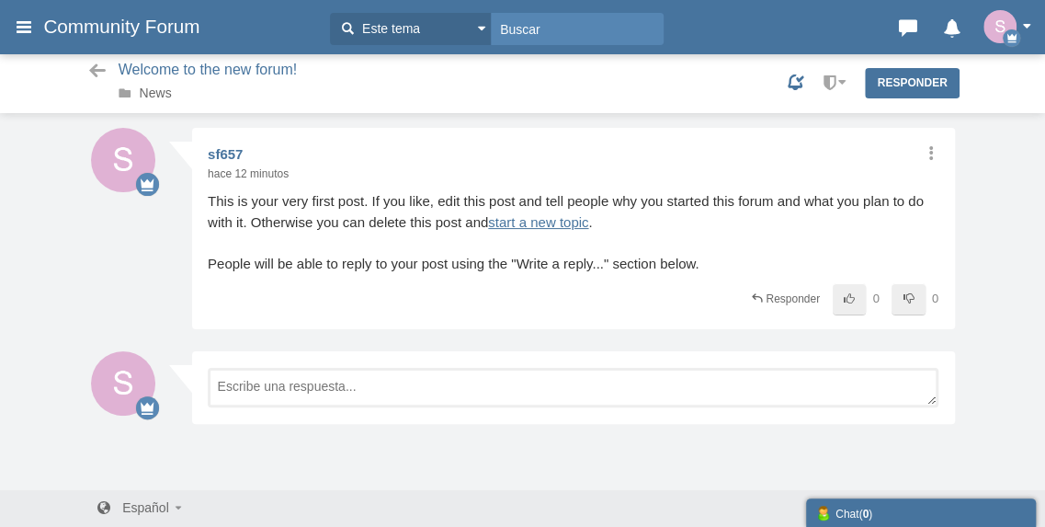
click at [940, 142] on div "Compartir Editar Mover [GEOGRAPHIC_DATA] Cambiar propiedad Reporte sf657 hace 1…" at bounding box center [573, 228] width 763 height 201
click at [937, 153] on icon at bounding box center [929, 152] width 17 height 15
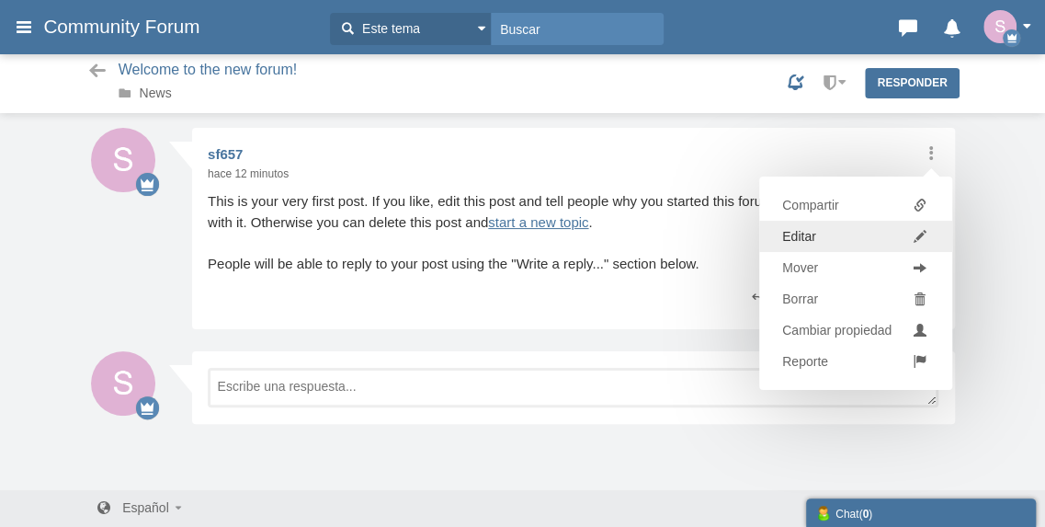
click at [897, 244] on link "Editar" at bounding box center [855, 236] width 193 height 31
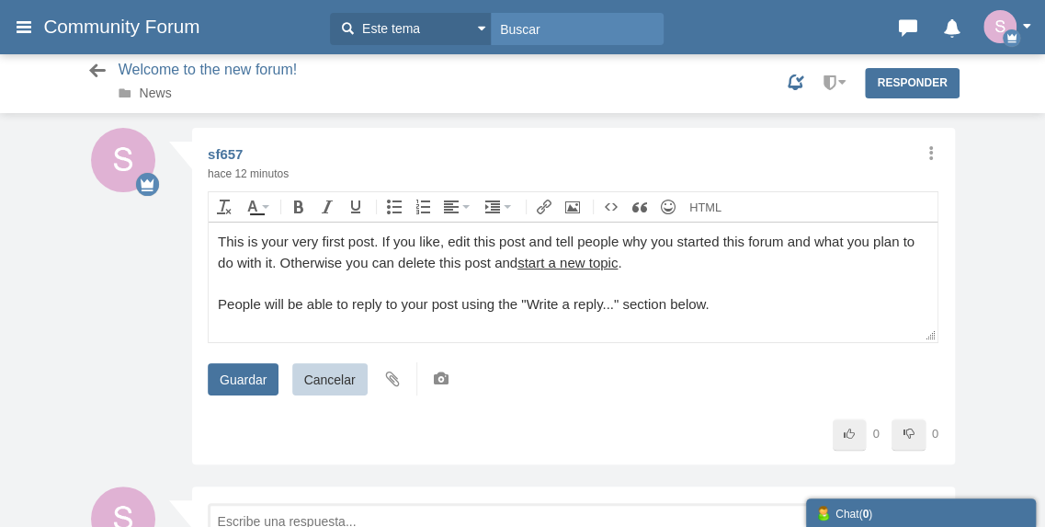
click at [92, 78] on icon at bounding box center [97, 71] width 23 height 18
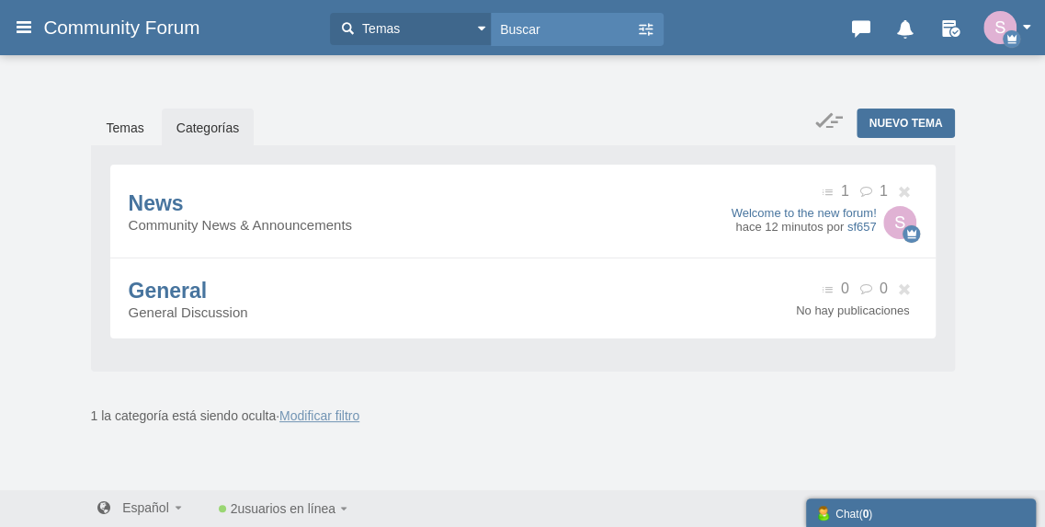
click at [92, 78] on div "Los mensajes están desactivados. Permitirles enviar o recibir mensajes. Habilit…" at bounding box center [522, 271] width 1045 height 437
click at [115, 32] on span "Community Forum" at bounding box center [128, 28] width 170 height 22
